Goal: Transaction & Acquisition: Purchase product/service

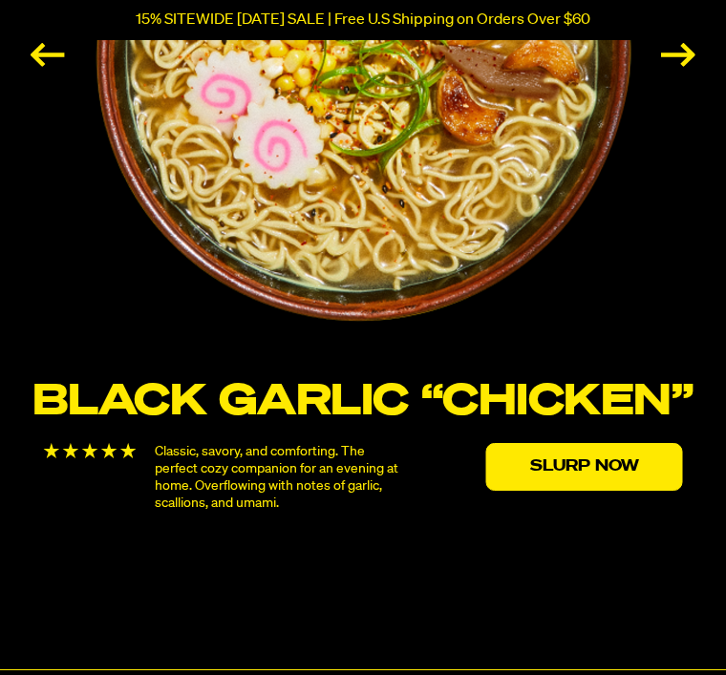
scroll to position [3094, 0]
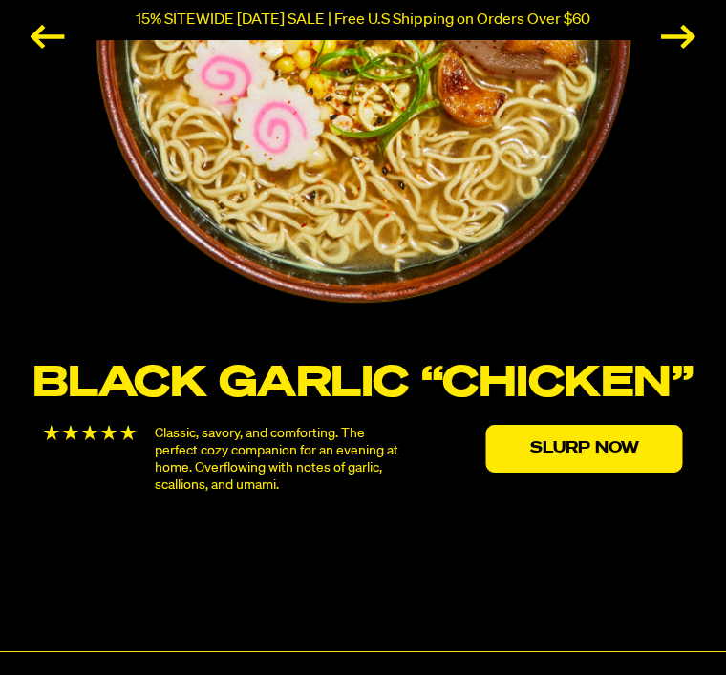
click at [606, 448] on link "Slurp Now" at bounding box center [584, 449] width 197 height 48
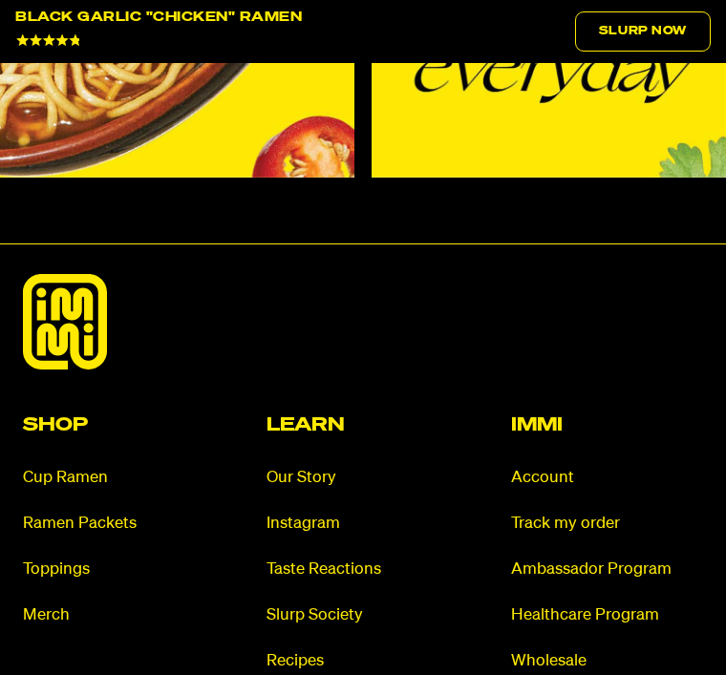
scroll to position [12172, 0]
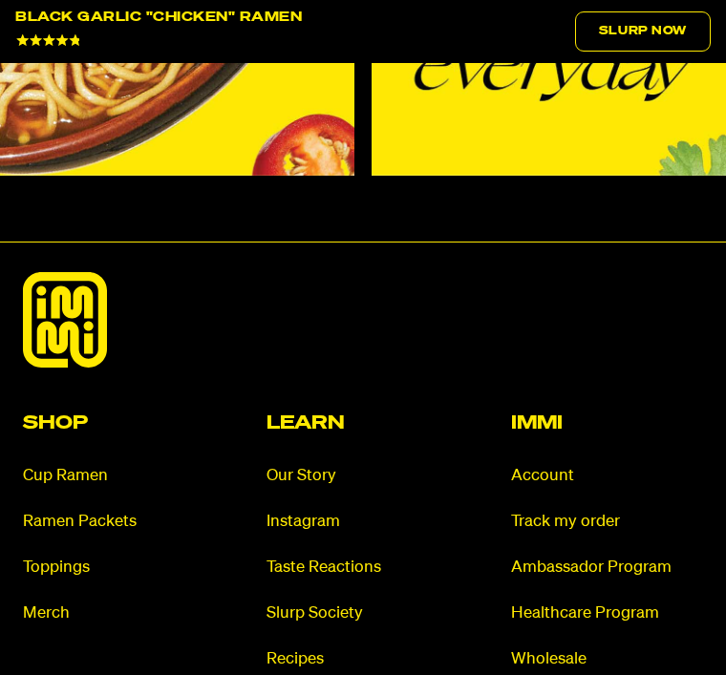
click at [105, 511] on link "Ramen Packets" at bounding box center [119, 522] width 192 height 22
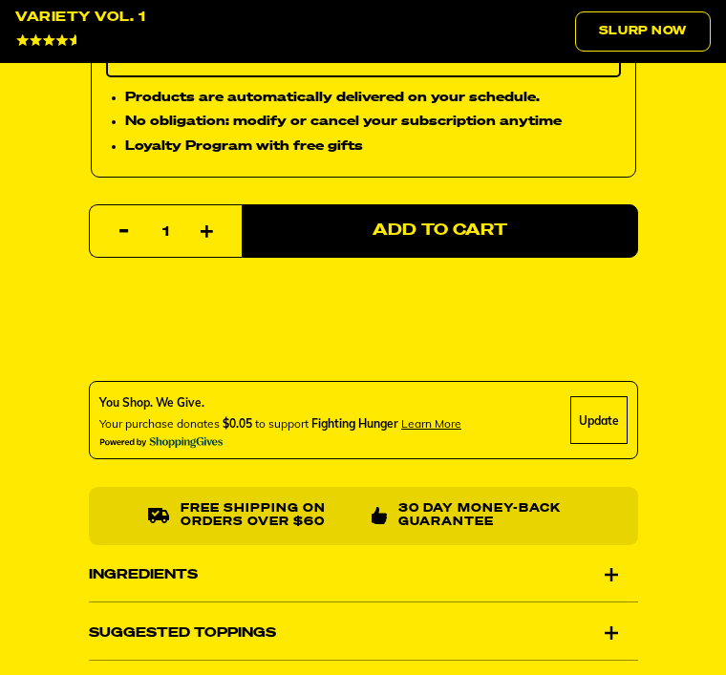
scroll to position [1677, 0]
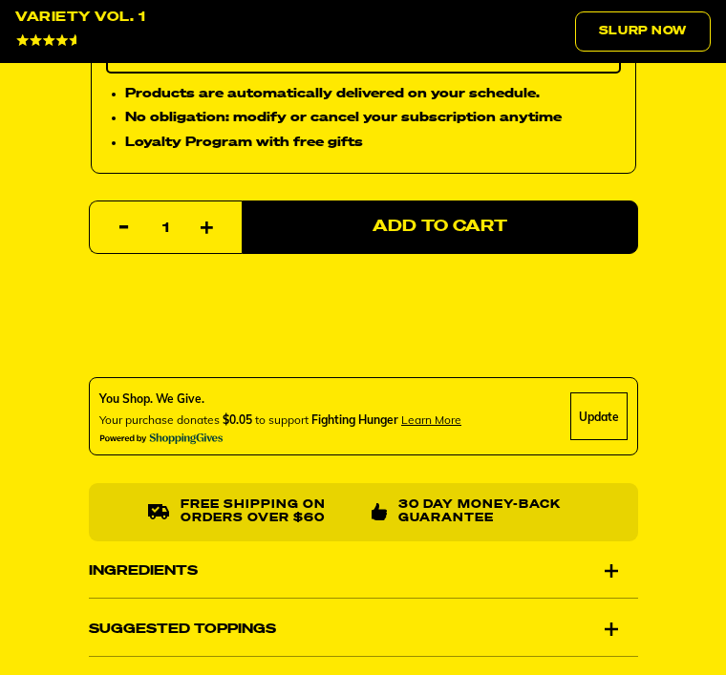
click at [619, 561] on div "Ingredients" at bounding box center [363, 572] width 549 height 54
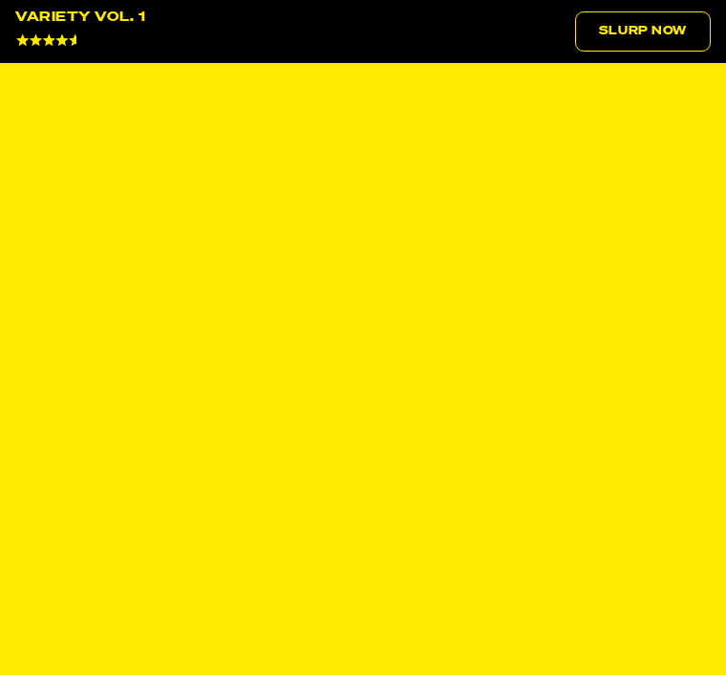
scroll to position [6906, 0]
